Goal: Navigation & Orientation: Find specific page/section

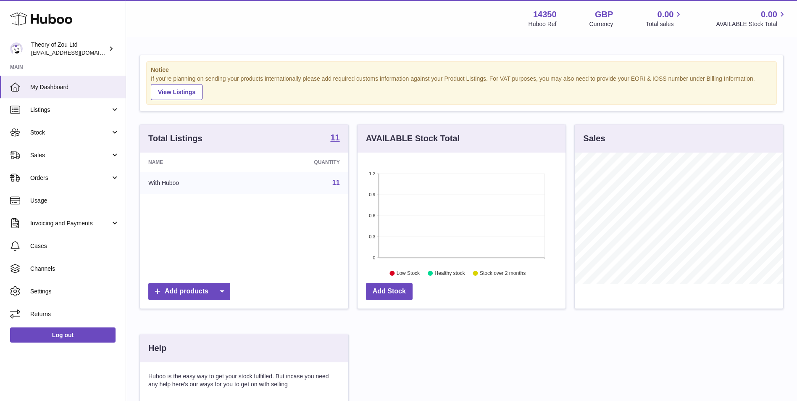
scroll to position [131, 208]
click at [81, 130] on span "Stock" at bounding box center [70, 133] width 80 height 8
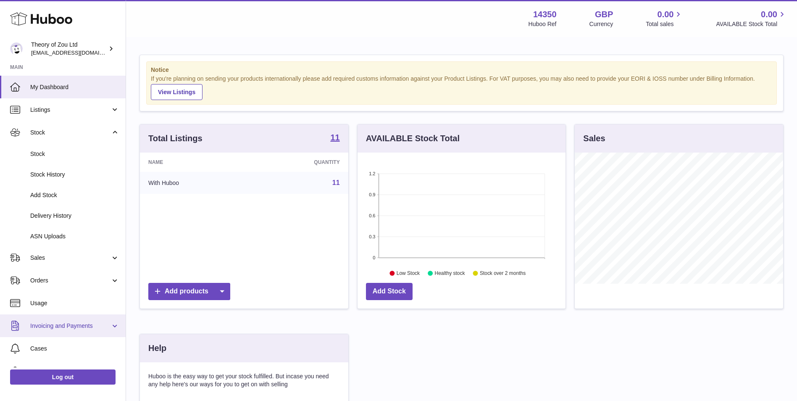
scroll to position [61, 0]
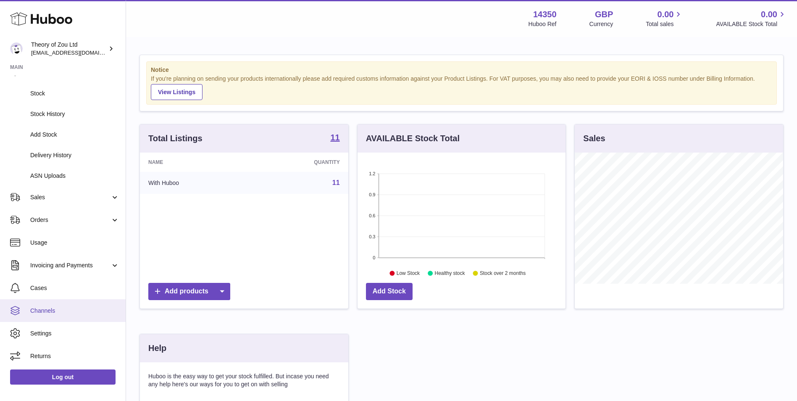
click at [76, 307] on span "Channels" at bounding box center [74, 311] width 89 height 8
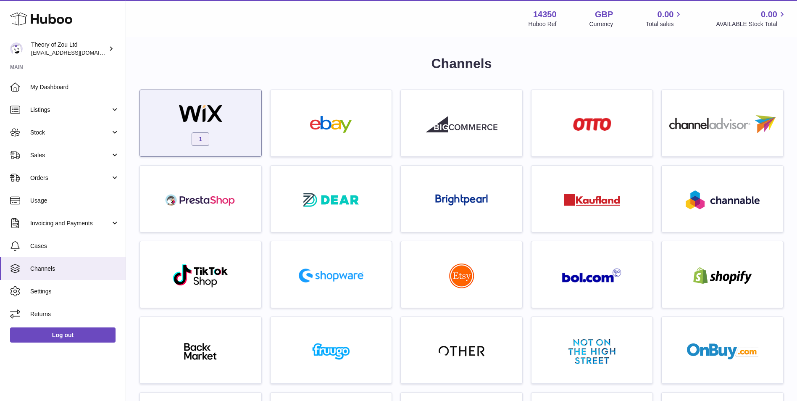
click at [250, 120] on div "1" at bounding box center [200, 125] width 113 height 54
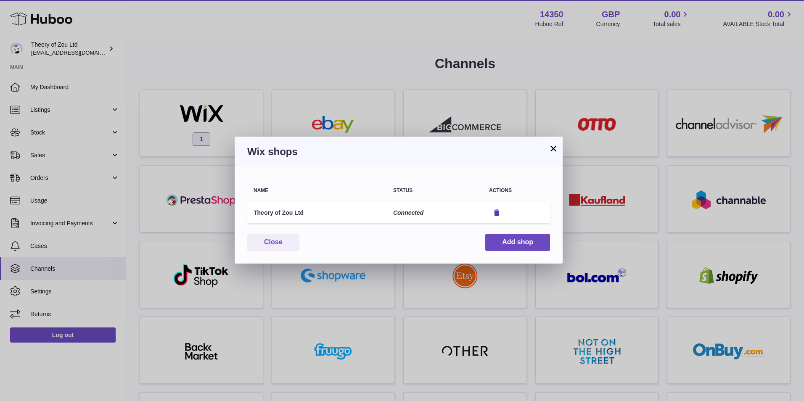
click at [424, 209] on td "Connected" at bounding box center [435, 212] width 96 height 21
click at [422, 211] on td "Connected" at bounding box center [435, 212] width 96 height 21
click at [555, 145] on button "×" at bounding box center [553, 148] width 10 height 10
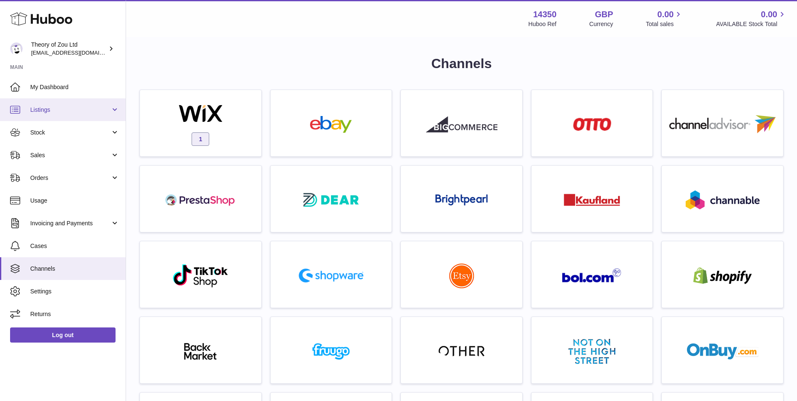
click at [61, 106] on span "Listings" at bounding box center [70, 110] width 80 height 8
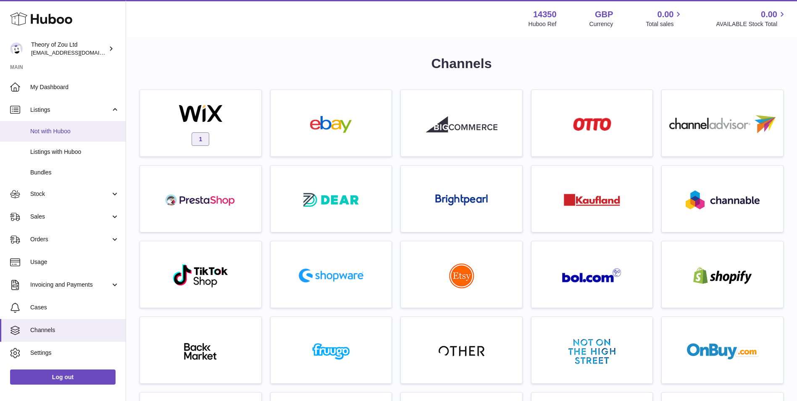
click at [41, 128] on span "Not with Huboo" at bounding box center [74, 131] width 89 height 8
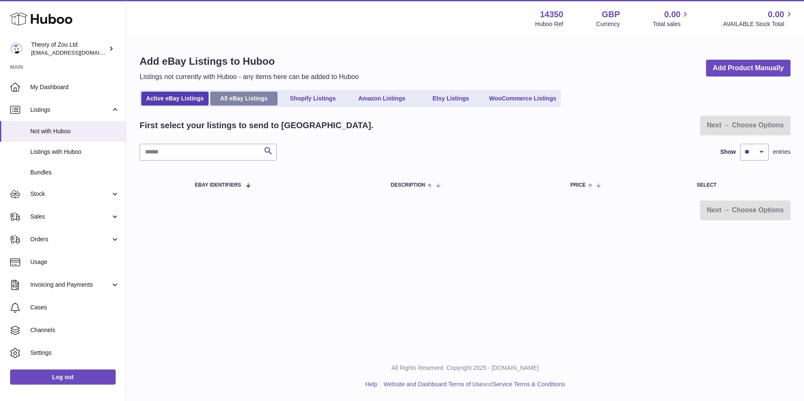
click at [232, 104] on link "All eBay Listings" at bounding box center [243, 99] width 67 height 14
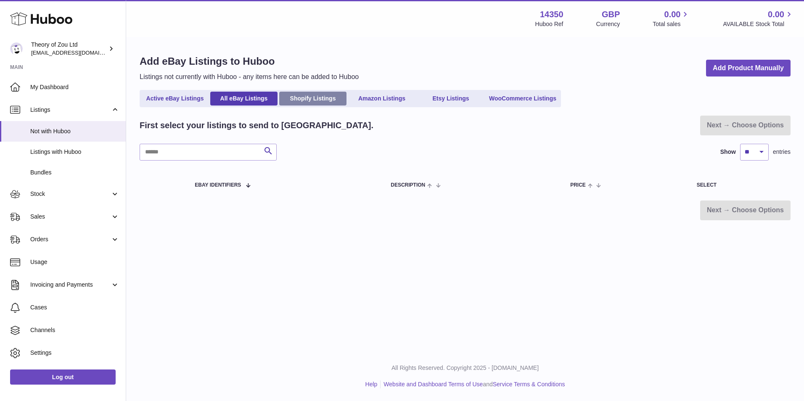
click at [325, 98] on link "Shopify Listings" at bounding box center [312, 99] width 67 height 14
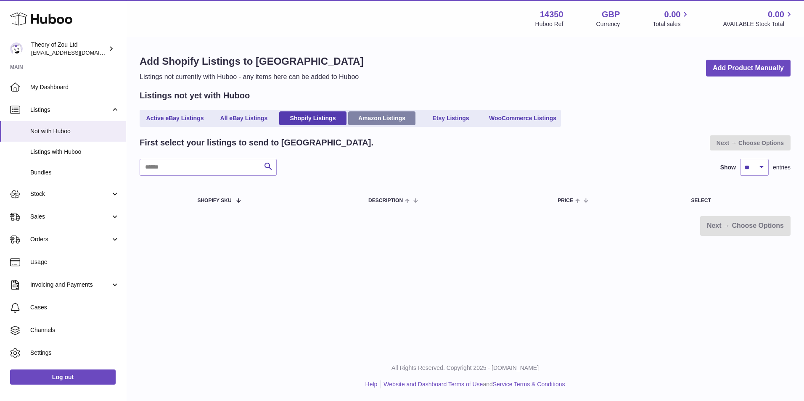
click at [390, 116] on link "Amazon Listings" at bounding box center [381, 118] width 67 height 14
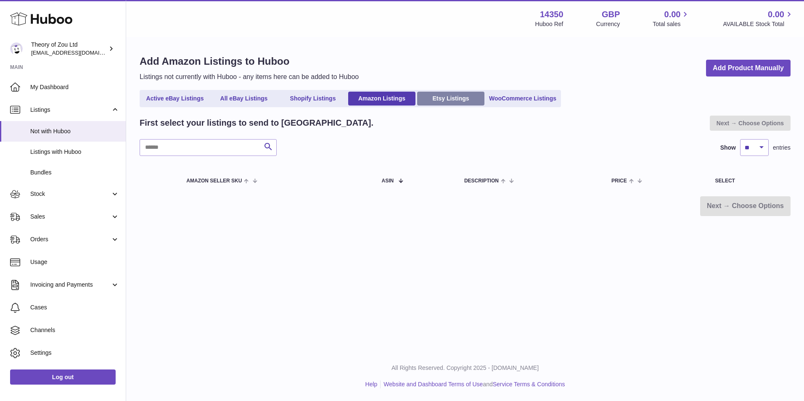
click at [457, 95] on link "Etsy Listings" at bounding box center [450, 99] width 67 height 14
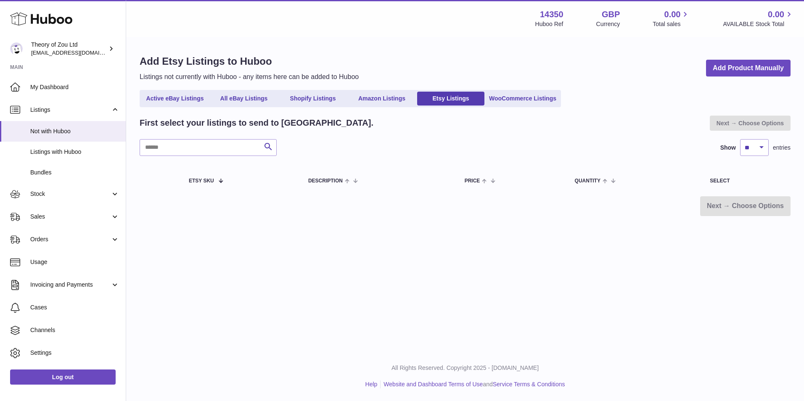
click at [538, 99] on link "WooCommerce Listings" at bounding box center [522, 99] width 73 height 14
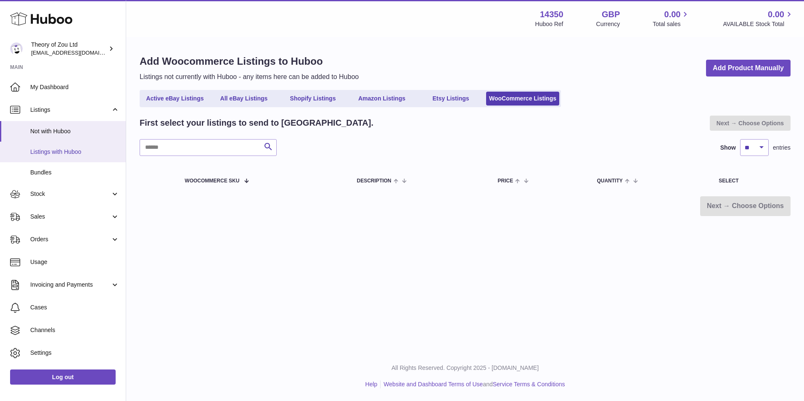
click at [80, 155] on span "Listings with Huboo" at bounding box center [74, 152] width 89 height 8
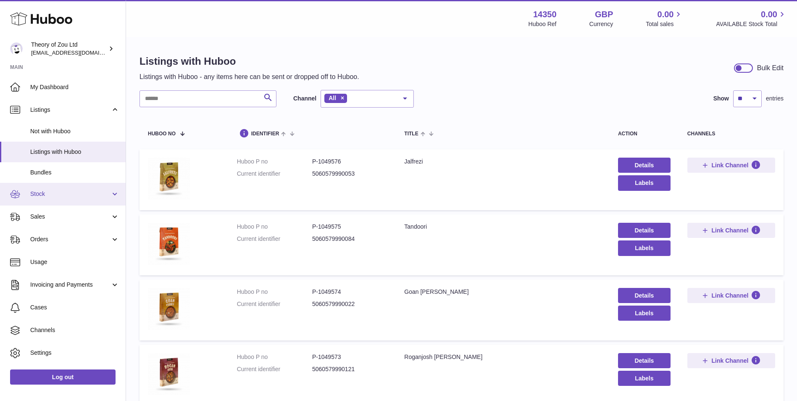
click at [68, 193] on span "Stock" at bounding box center [70, 194] width 80 height 8
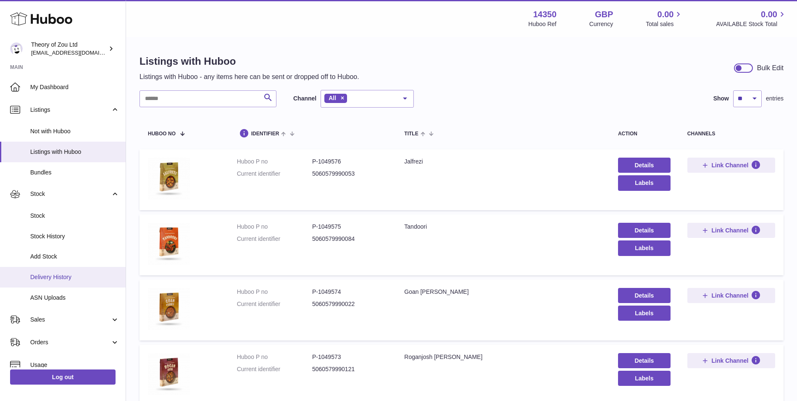
click at [75, 278] on span "Delivery History" at bounding box center [74, 277] width 89 height 8
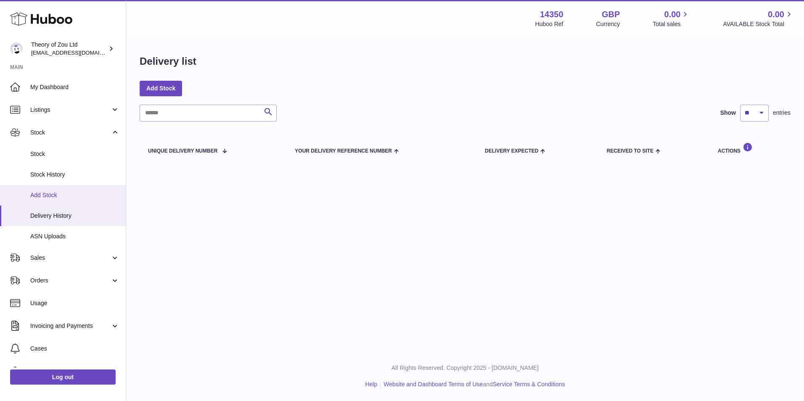
click at [77, 199] on link "Add Stock" at bounding box center [63, 195] width 126 height 21
